Goal: Task Accomplishment & Management: Complete application form

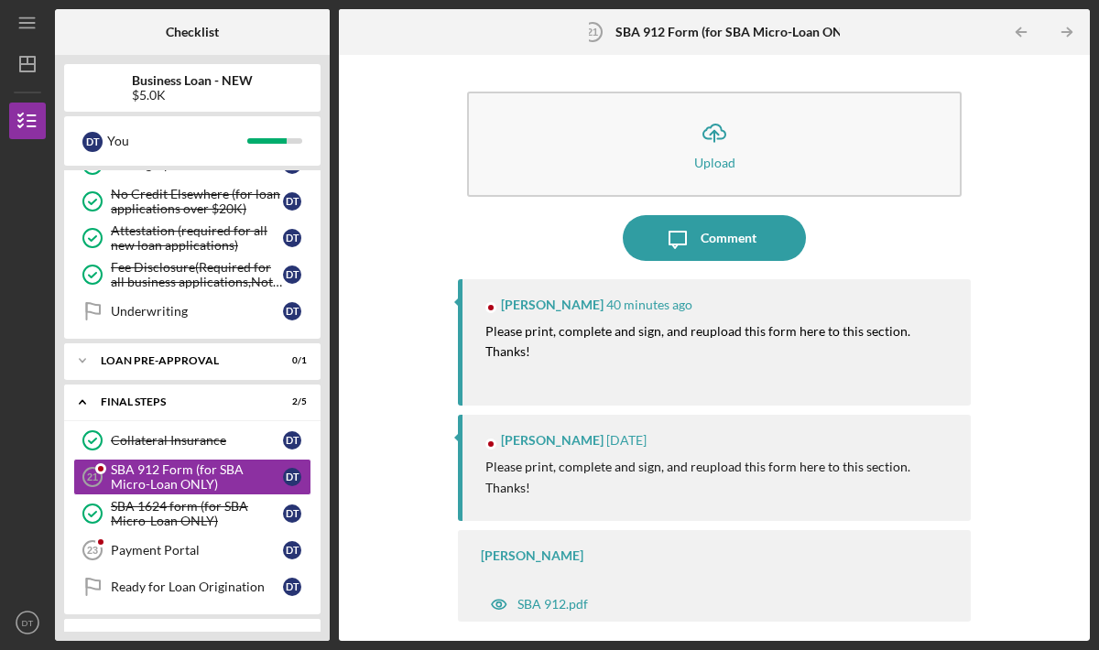
scroll to position [512, 0]
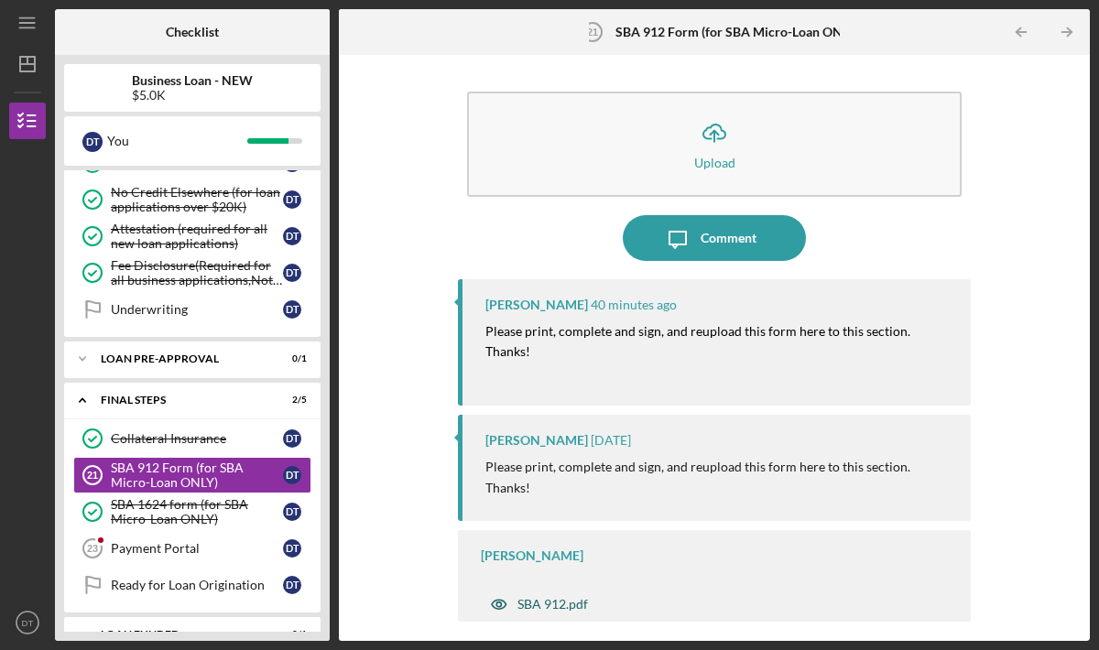
click at [554, 597] on div "SBA 912.pdf" at bounding box center [553, 604] width 71 height 15
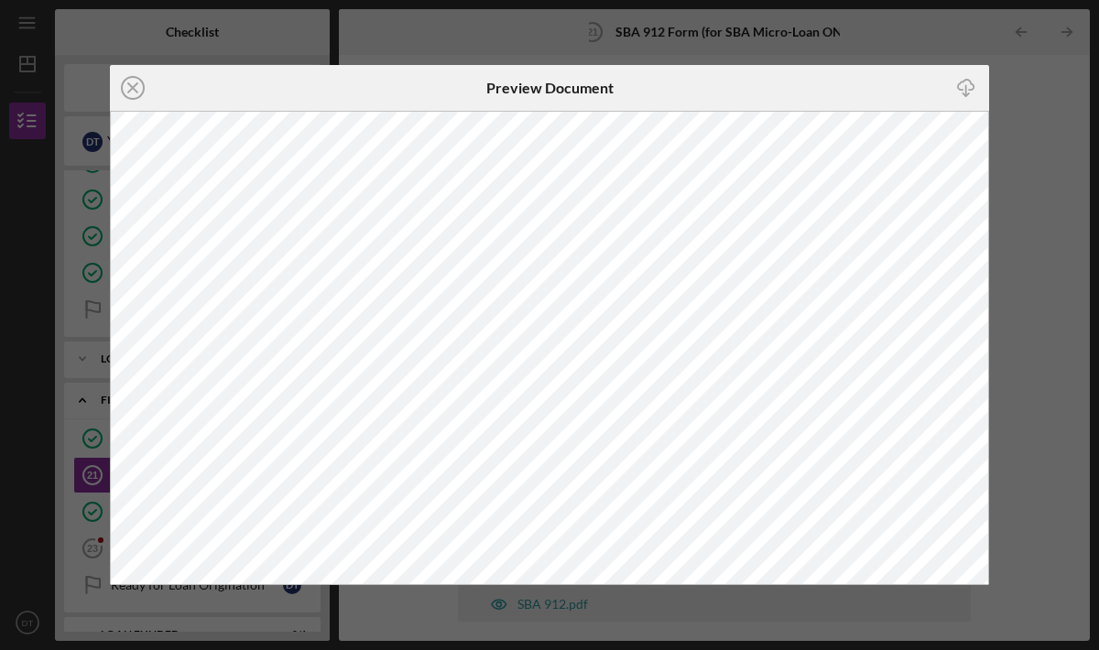
click at [966, 87] on icon "Icon/Download" at bounding box center [966, 88] width 41 height 41
click at [136, 85] on icon "Icon/Close" at bounding box center [133, 88] width 46 height 46
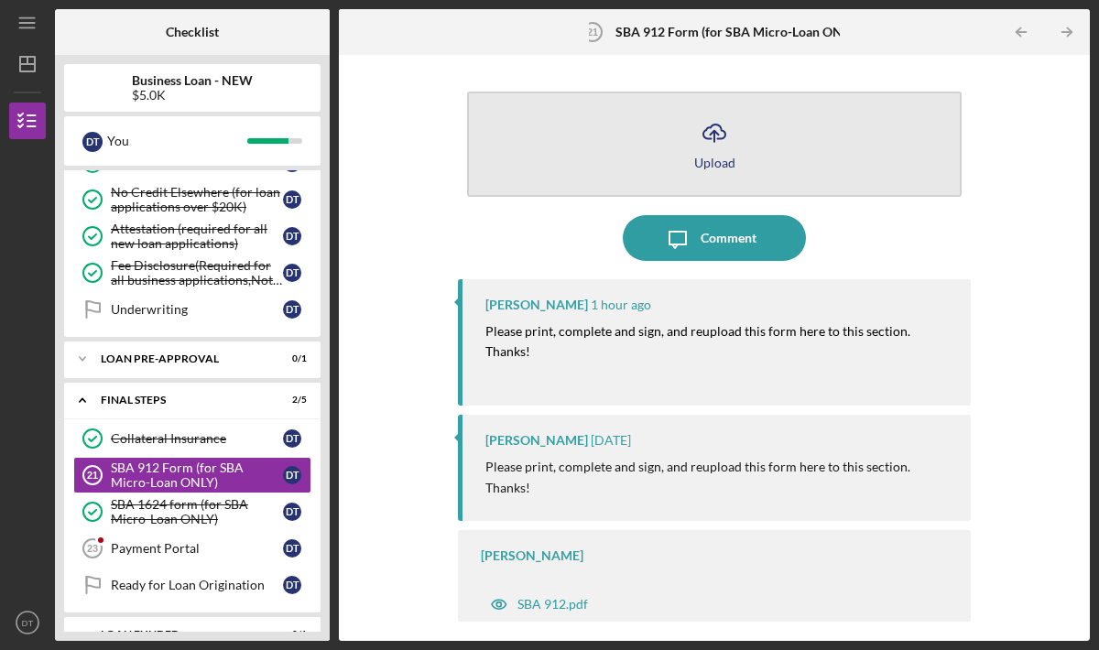
click at [736, 142] on button "Icon/Upload Upload" at bounding box center [714, 144] width 495 height 105
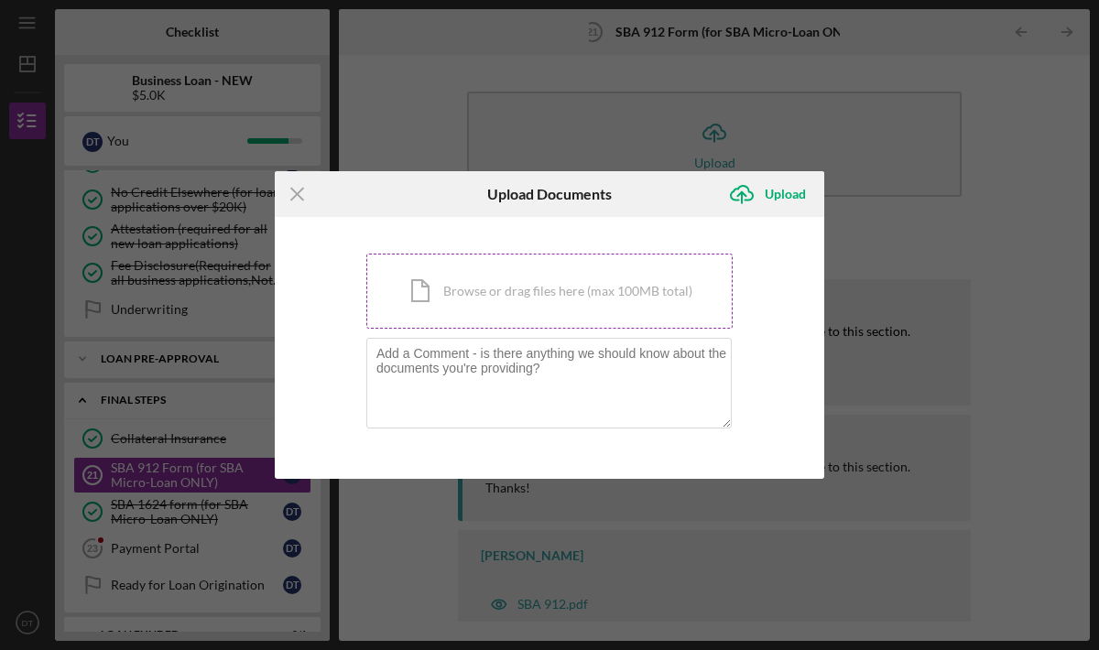
click at [546, 297] on div "Icon/Document Browse or drag files here (max 100MB total) Tap to choose files o…" at bounding box center [549, 291] width 366 height 75
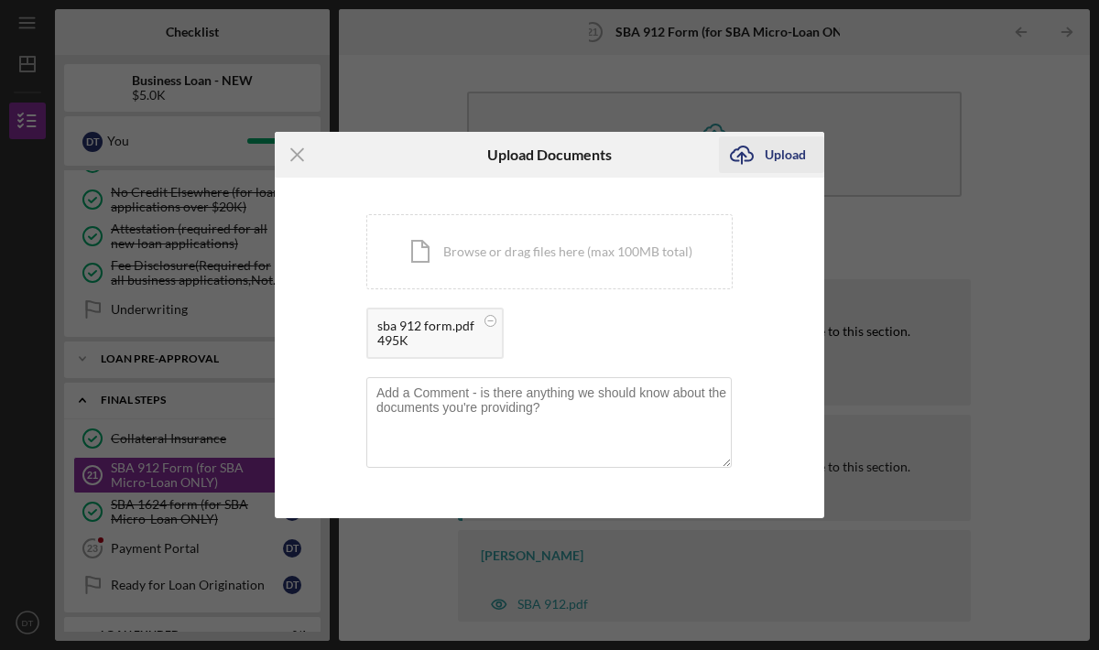
click at [770, 156] on div "Upload" at bounding box center [785, 154] width 41 height 37
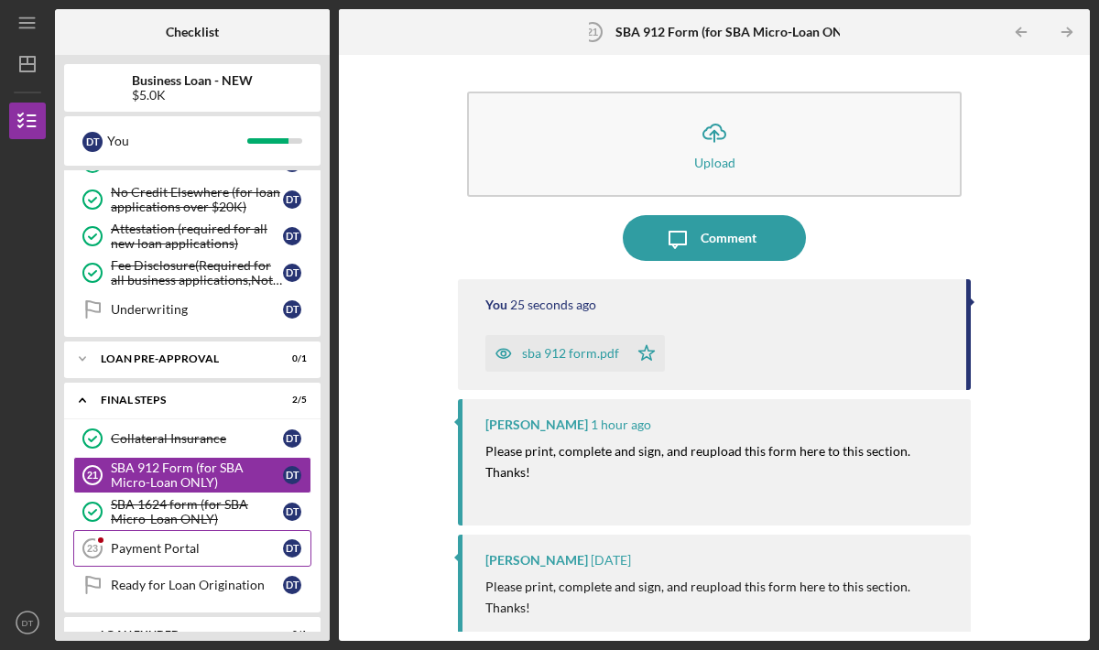
click at [168, 550] on div "Payment Portal" at bounding box center [197, 548] width 172 height 15
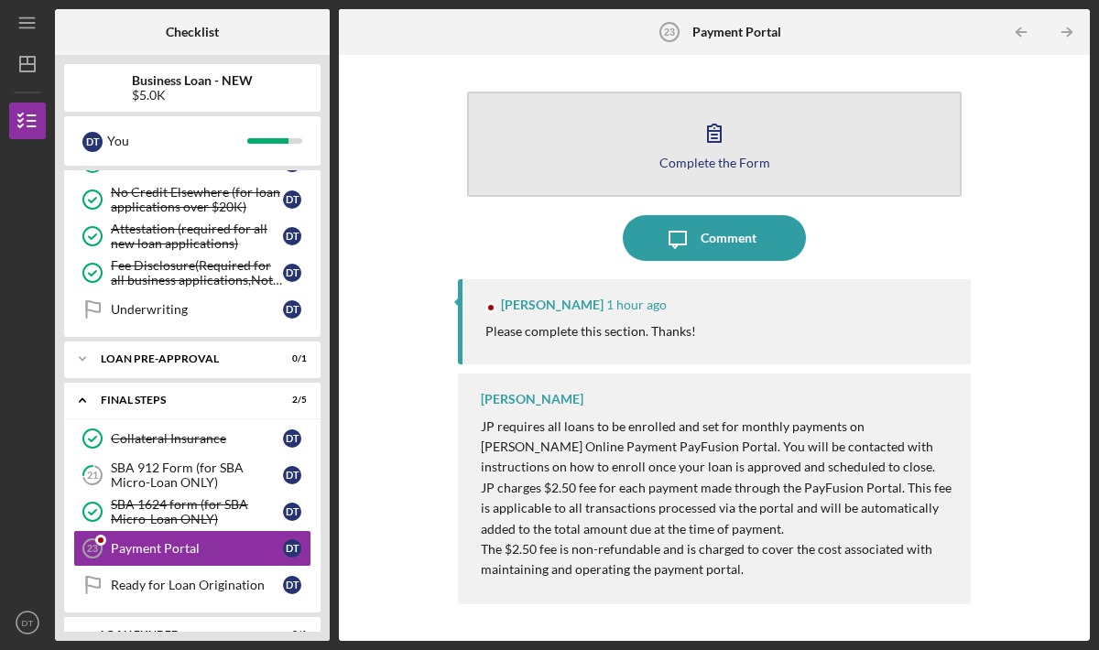
click at [628, 154] on button "Complete the Form Form" at bounding box center [714, 144] width 495 height 105
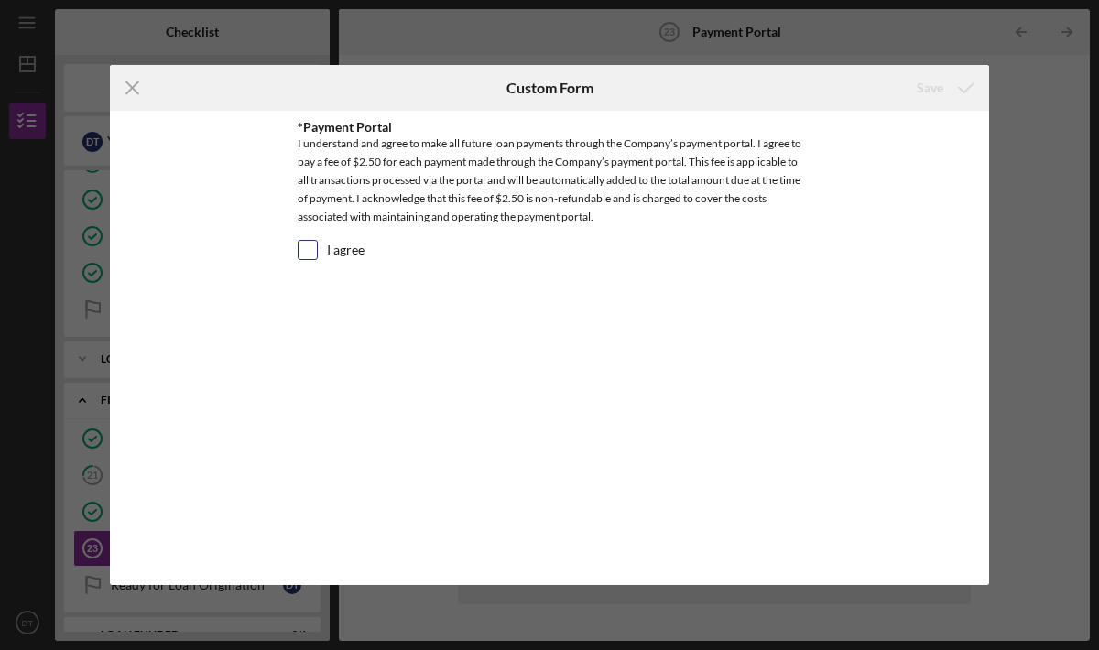
click at [310, 252] on input "I agree" at bounding box center [308, 250] width 18 height 18
checkbox input "true"
click at [934, 86] on div "Save" at bounding box center [930, 88] width 27 height 37
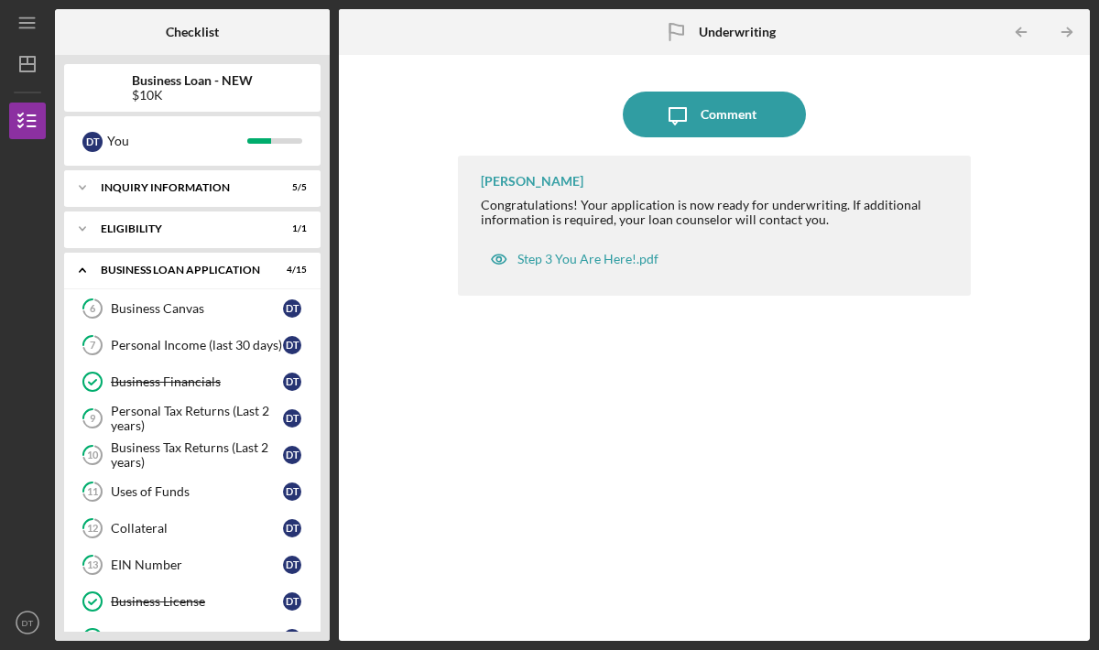
scroll to position [350, 0]
